Goal: Obtain resource: Download file/media

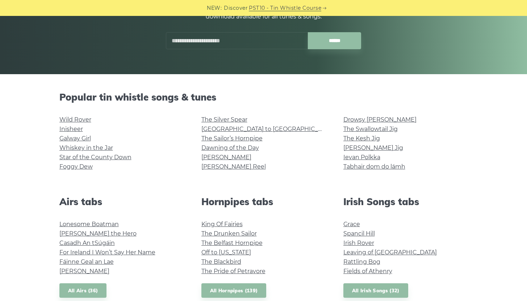
scroll to position [240, 0]
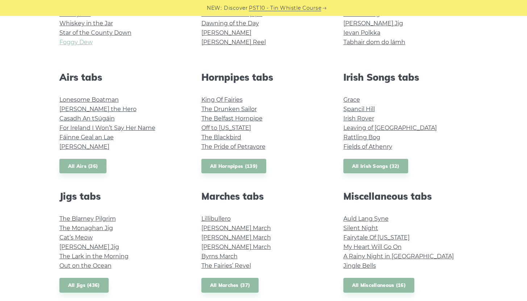
click at [87, 43] on link "Foggy Dew" at bounding box center [75, 42] width 33 height 7
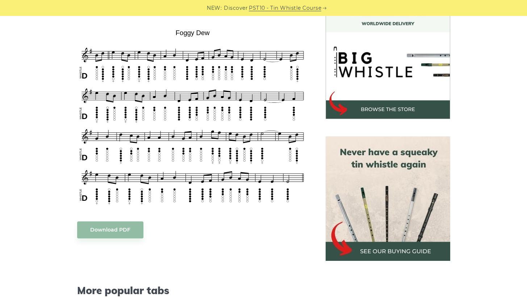
scroll to position [232, 0]
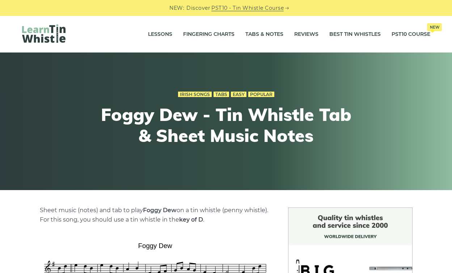
scroll to position [232, 0]
